Goal: Task Accomplishment & Management: Manage account settings

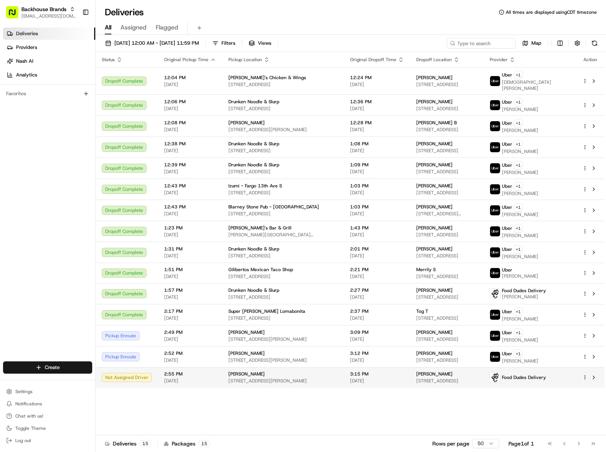
click at [454, 338] on html "Backhouse Brands [EMAIL_ADDRESS][DOMAIN_NAME] Toggle Sidebar Deliveries Provide…" at bounding box center [303, 226] width 606 height 452
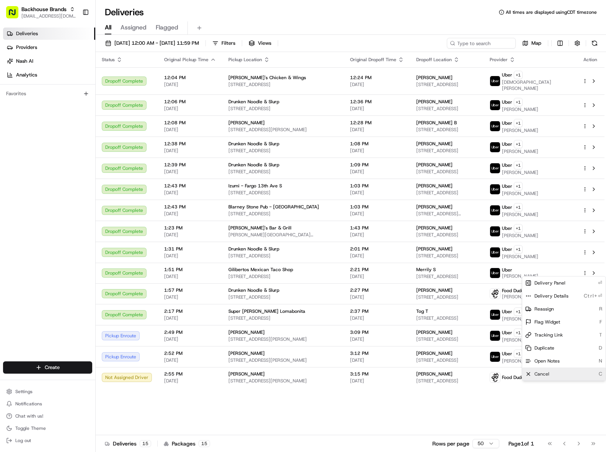
click at [454, 338] on span "Cancel" at bounding box center [541, 374] width 15 height 6
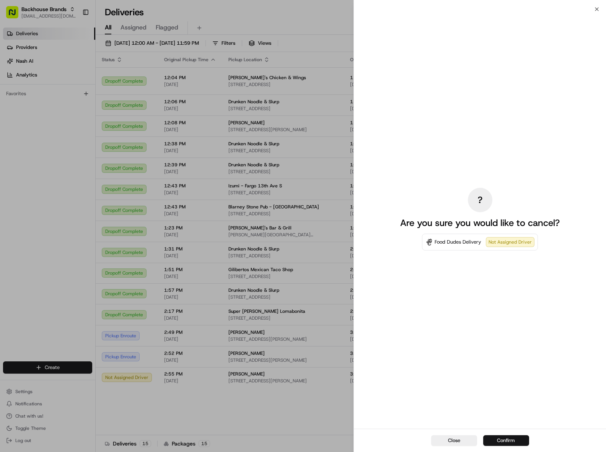
click at [454, 338] on button "Confirm" at bounding box center [506, 440] width 46 height 11
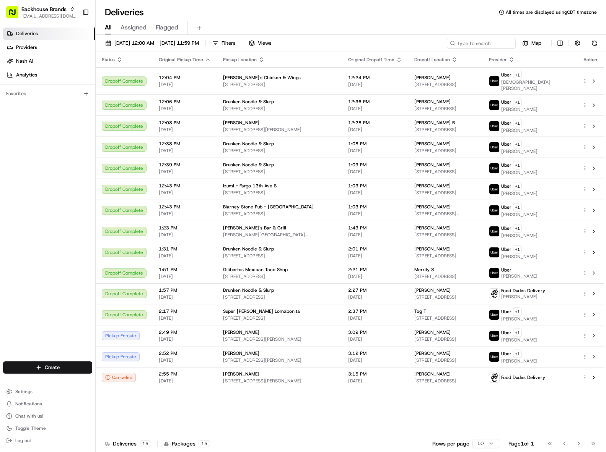
click at [383, 16] on div "Deliveries All times are displayed using CDT timezone" at bounding box center [351, 12] width 510 height 12
click at [60, 239] on div "Deliveries Providers [PERSON_NAME] Analytics Favorites" at bounding box center [47, 194] width 95 height 341
click at [54, 239] on div "Deliveries Providers [PERSON_NAME] Analytics Favorites" at bounding box center [47, 194] width 95 height 341
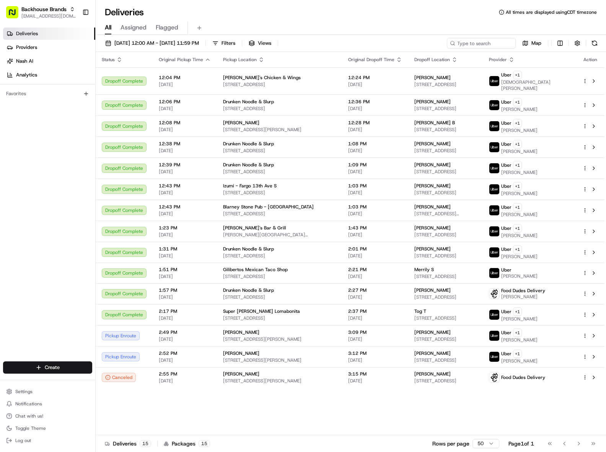
click at [54, 239] on div "Deliveries Providers [PERSON_NAME] Analytics Favorites" at bounding box center [47, 194] width 95 height 341
click at [44, 245] on div "Deliveries Providers [PERSON_NAME] Analytics Favorites" at bounding box center [47, 194] width 95 height 341
click at [288, 11] on div "Deliveries All times are displayed using CDT timezone" at bounding box center [351, 12] width 510 height 12
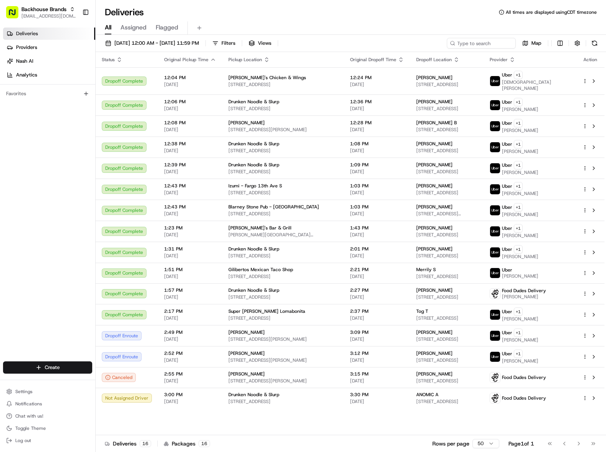
click at [275, 20] on div "All Assigned Flagged" at bounding box center [351, 26] width 510 height 16
click at [300, 338] on div "Deliveries 16 Packages 16 Rows per page 50 Page 1 of 1 Go to first page Go to p…" at bounding box center [351, 443] width 510 height 17
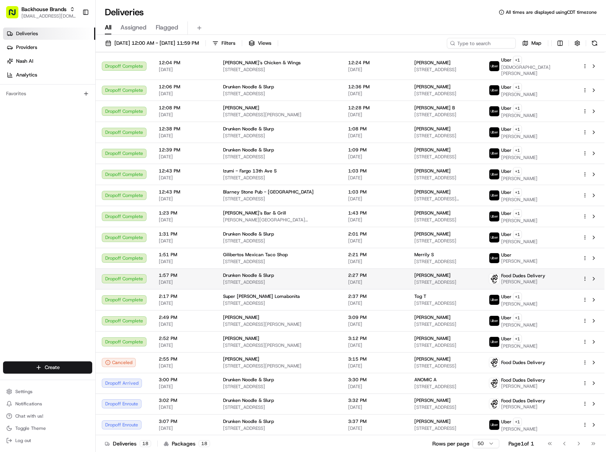
scroll to position [24, 0]
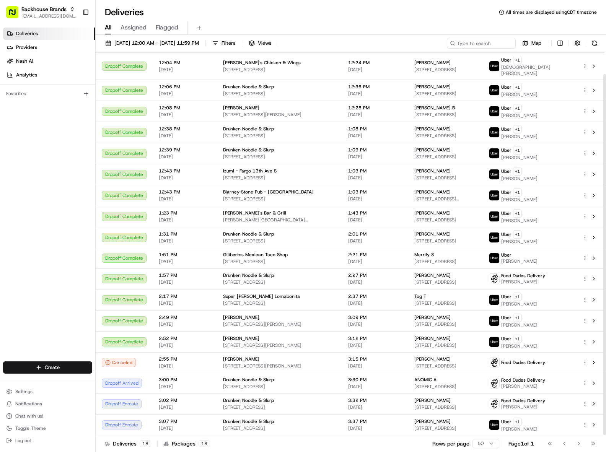
click at [50, 189] on div "Deliveries Providers [PERSON_NAME] Analytics Favorites" at bounding box center [47, 194] width 95 height 341
